Goal: Ask a question

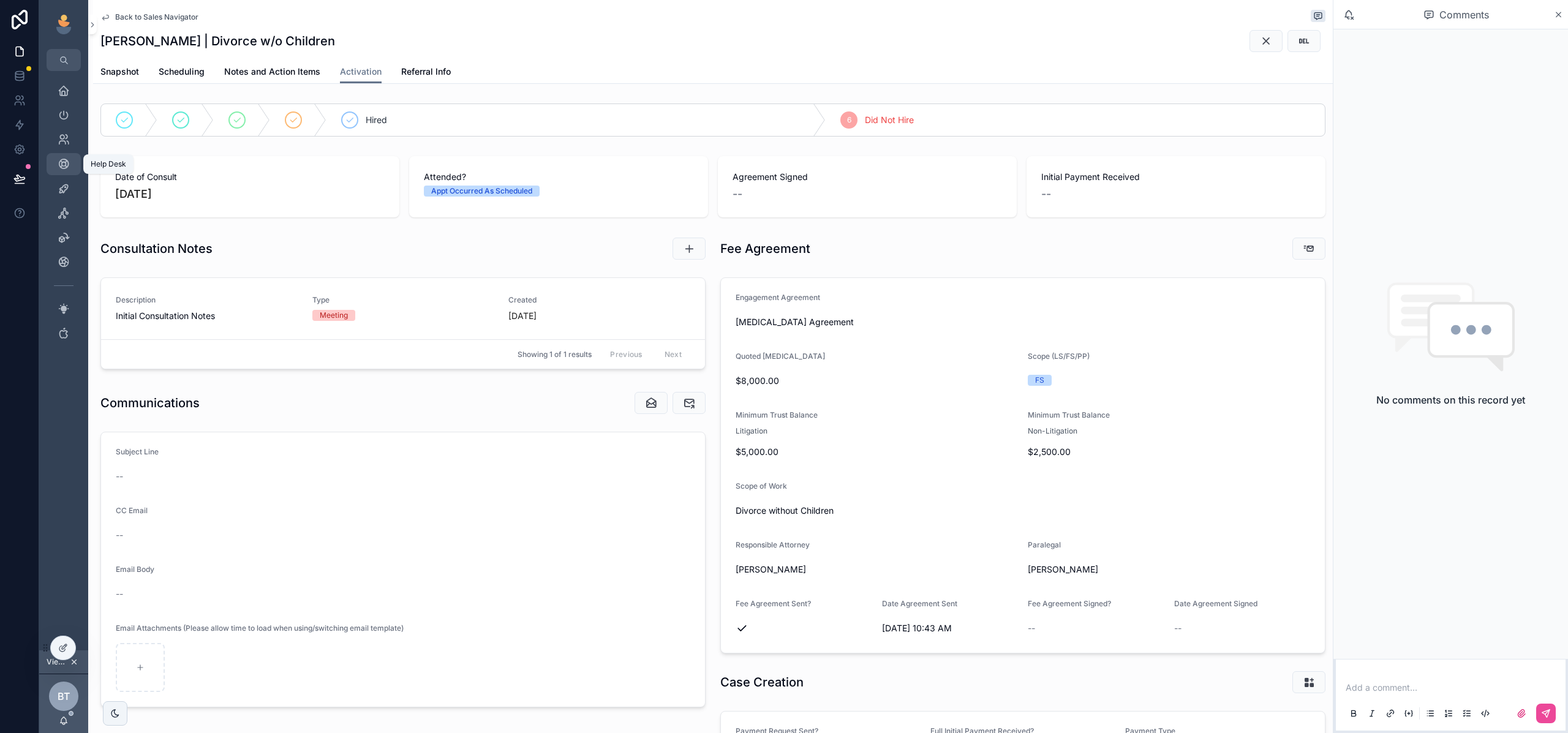
click at [59, 159] on icon "scrollable content" at bounding box center [64, 164] width 13 height 13
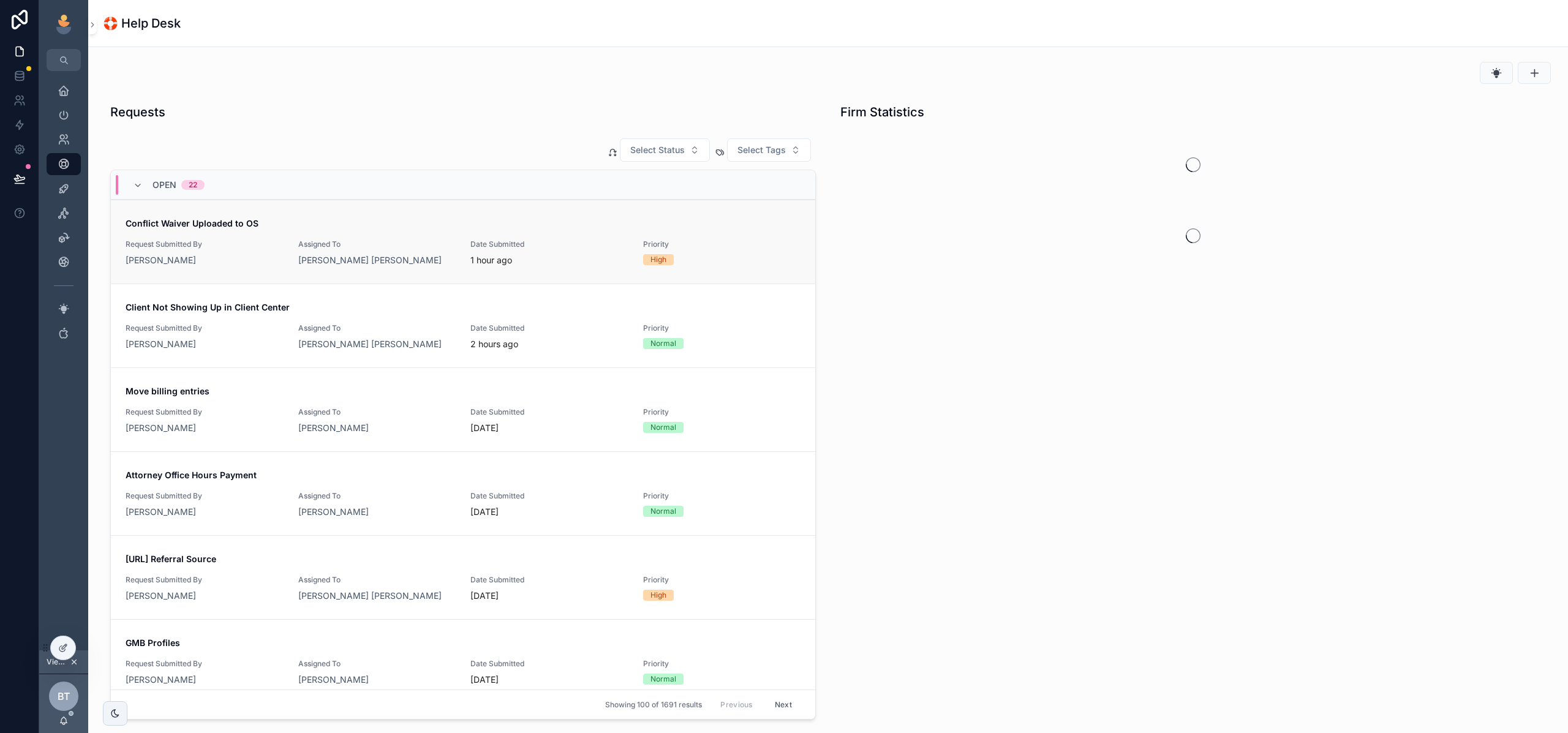
click at [252, 262] on div "[PERSON_NAME]" at bounding box center [205, 260] width 158 height 13
